Goal: Transaction & Acquisition: Purchase product/service

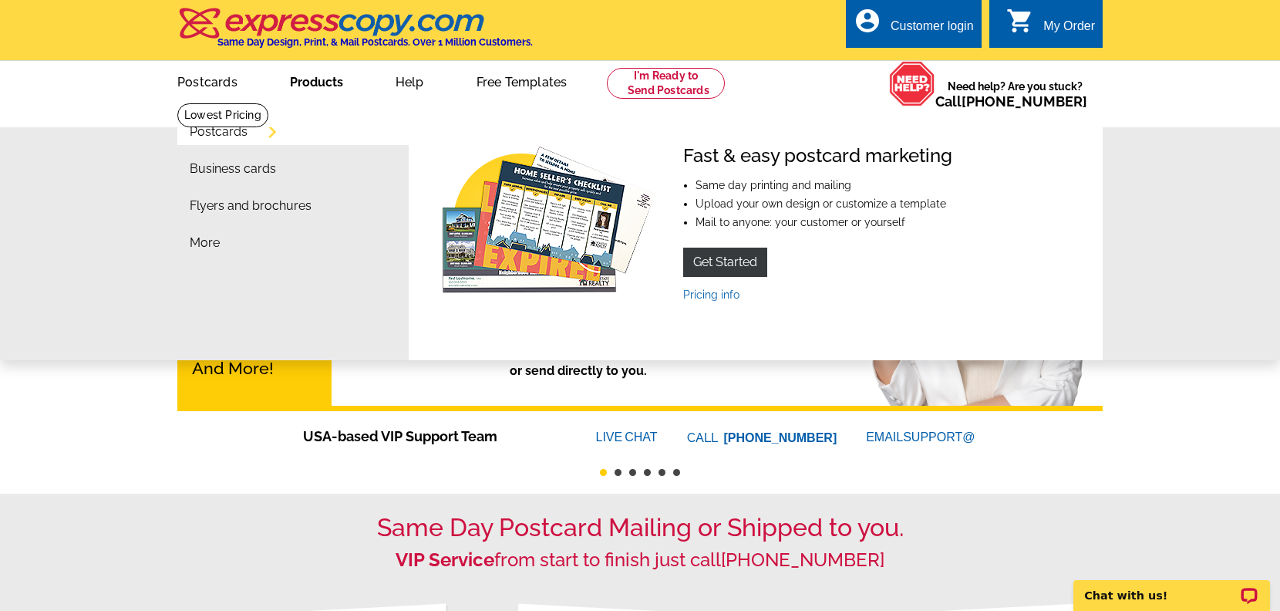
click at [319, 80] on link "Products" at bounding box center [316, 80] width 103 height 36
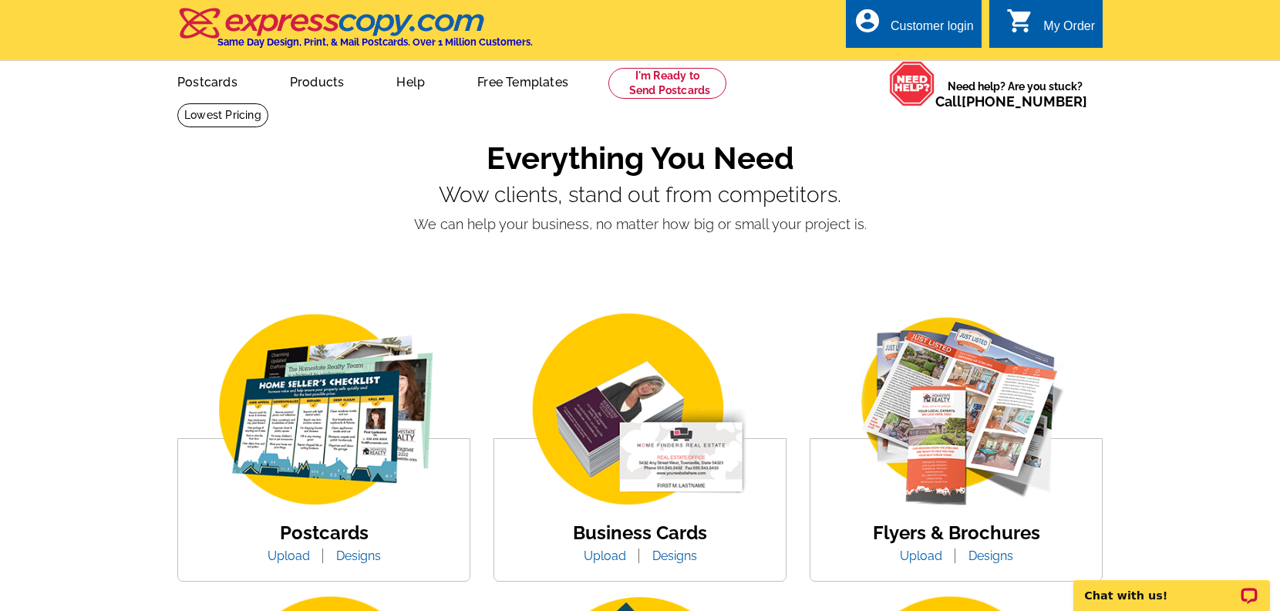
scroll to position [157, 0]
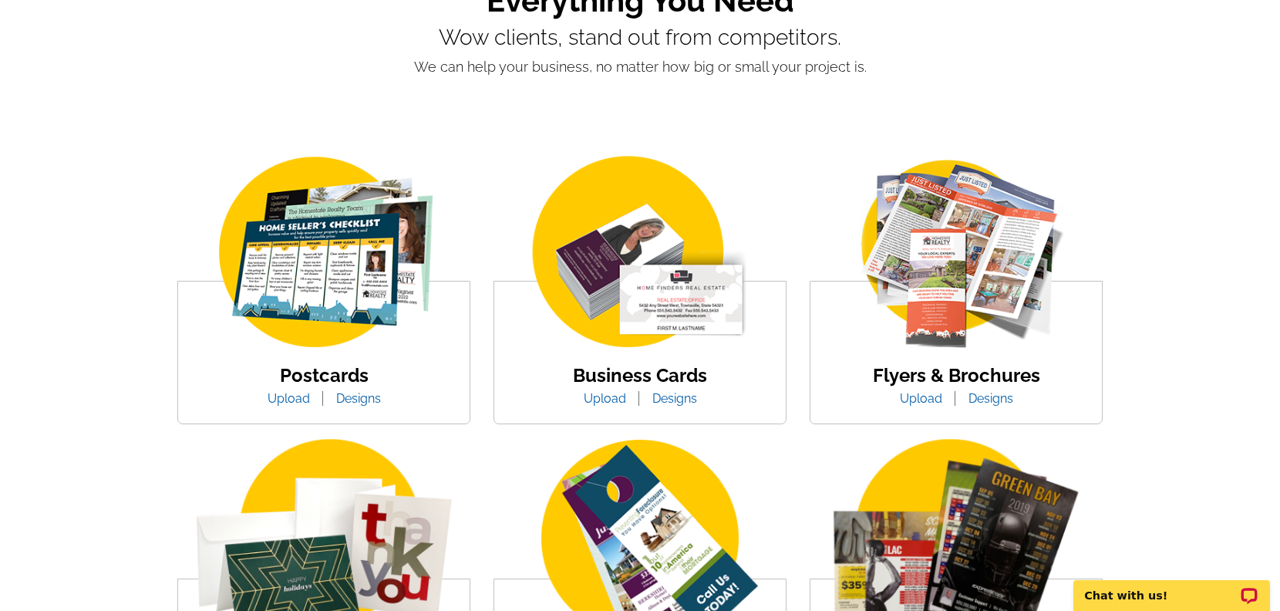
click at [369, 389] on div "Postcards Upload Designs" at bounding box center [324, 387] width 137 height 44
click at [369, 392] on link "Designs" at bounding box center [359, 398] width 68 height 15
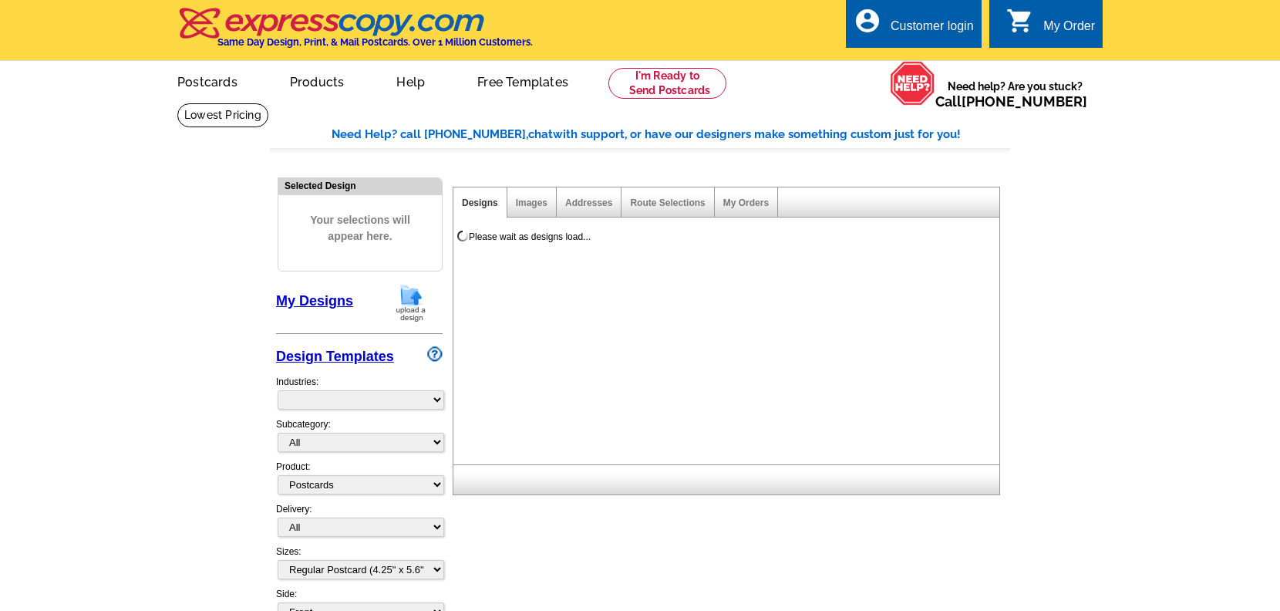
select select "1"
select select "971"
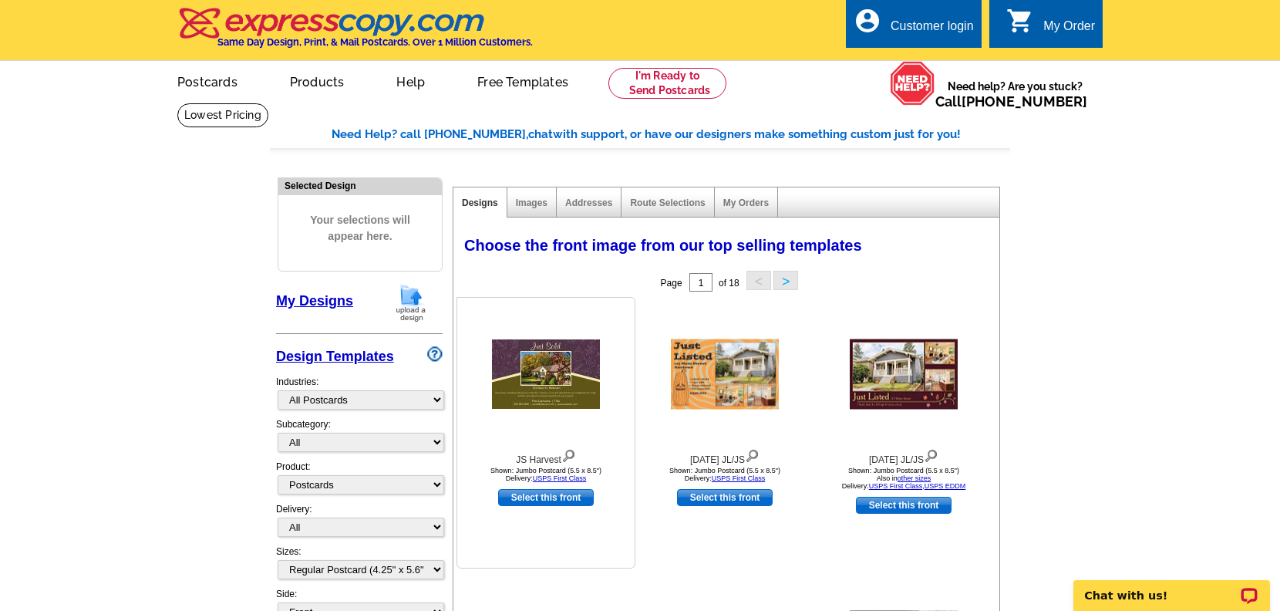
click at [536, 501] on link "Select this front" at bounding box center [546, 497] width 96 height 17
select select "2"
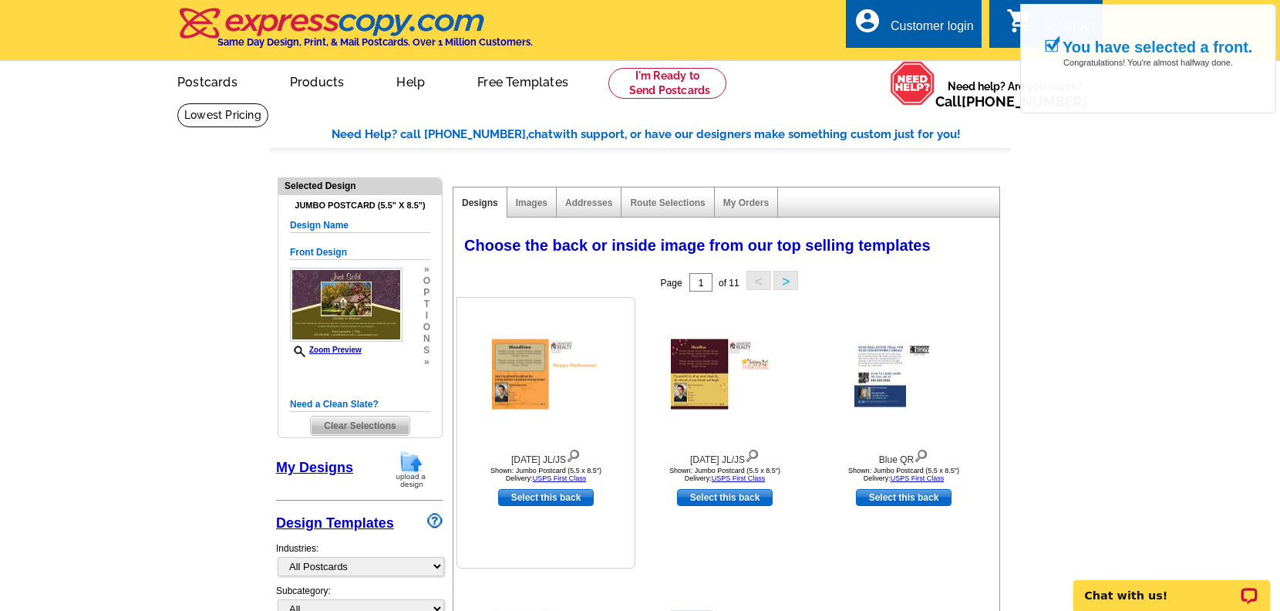
click at [558, 494] on link "Select this back" at bounding box center [546, 497] width 96 height 17
select select "front"
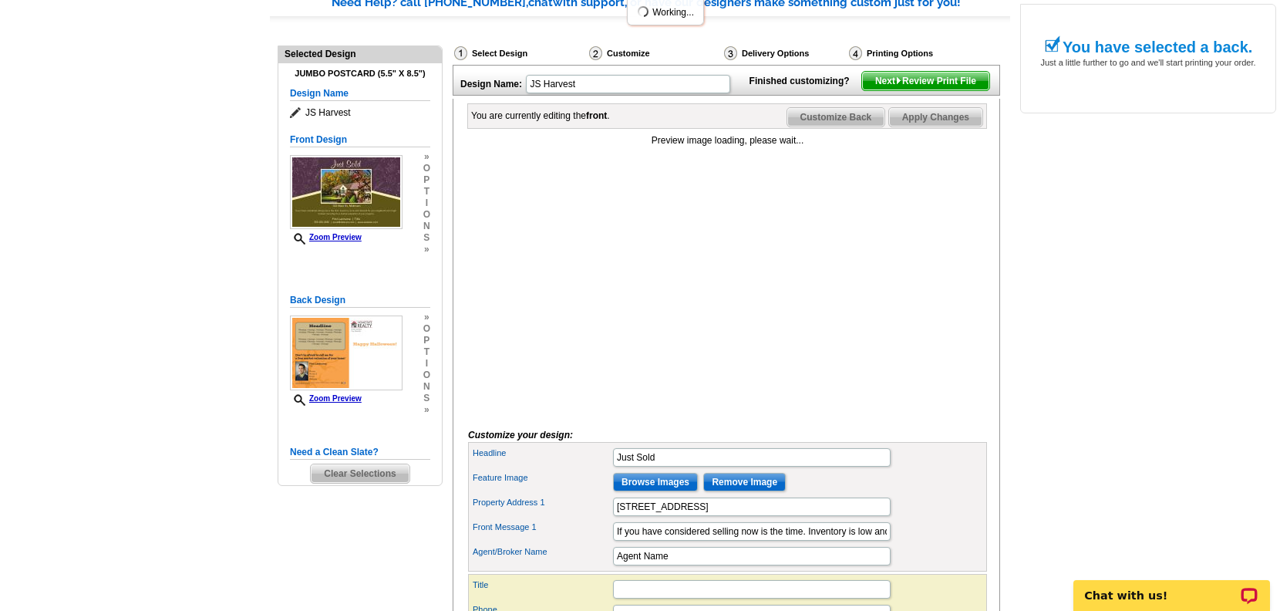
scroll to position [133, 0]
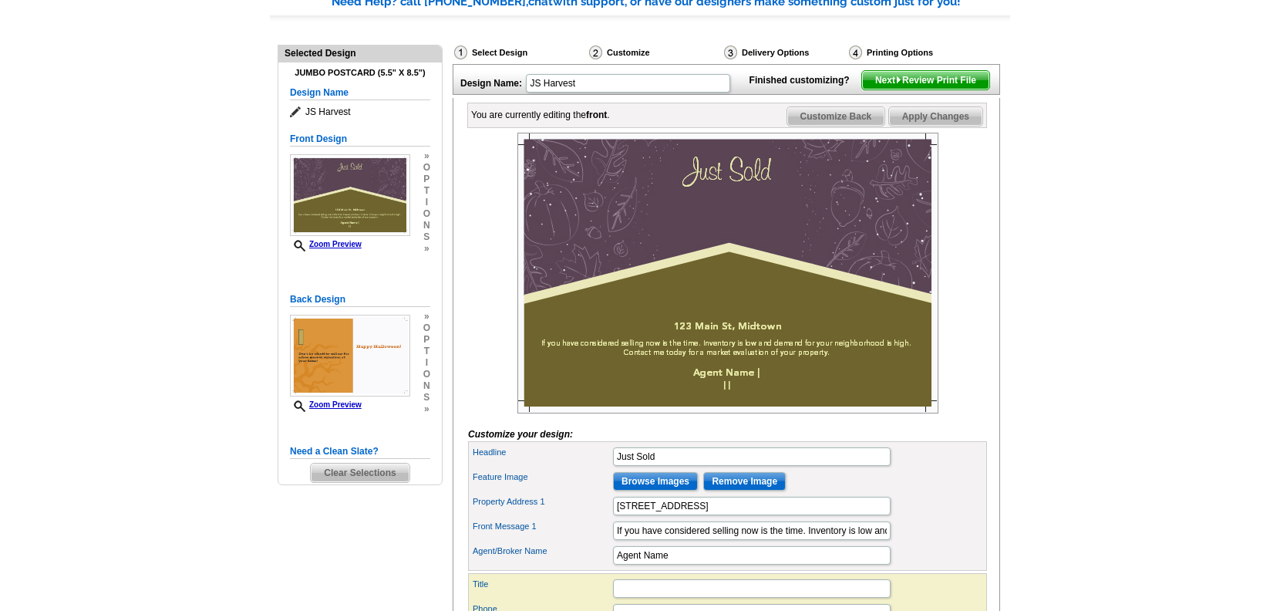
click at [929, 89] on span "Next Review Print File" at bounding box center [925, 80] width 127 height 19
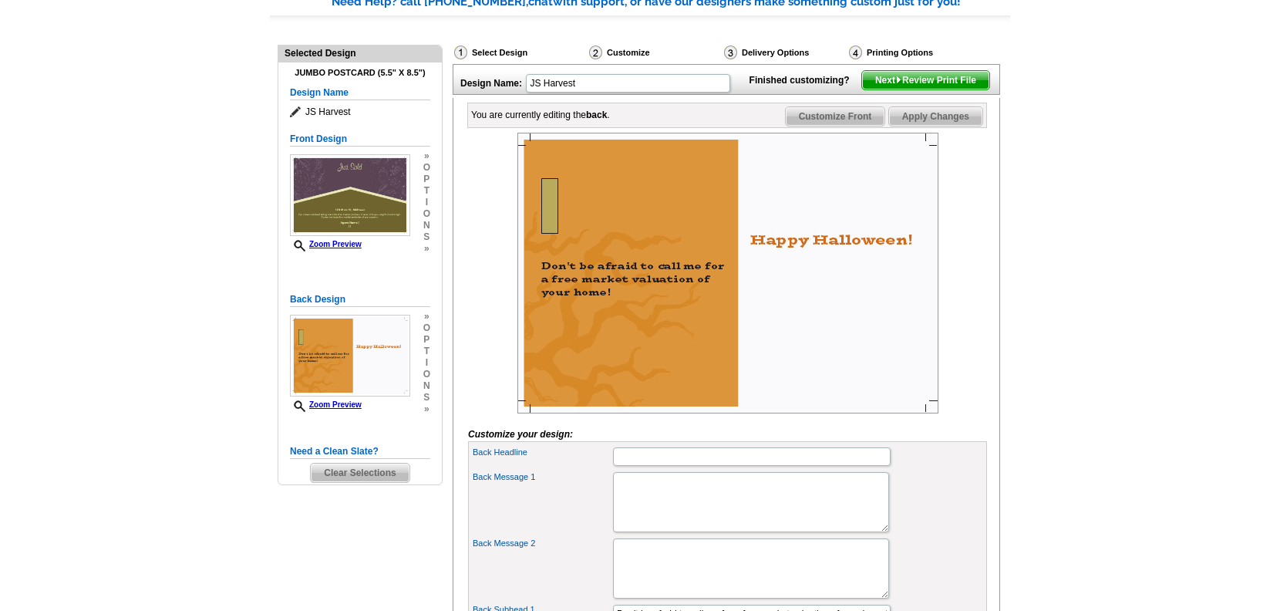
click at [928, 89] on span "Next Review Print File" at bounding box center [925, 80] width 127 height 19
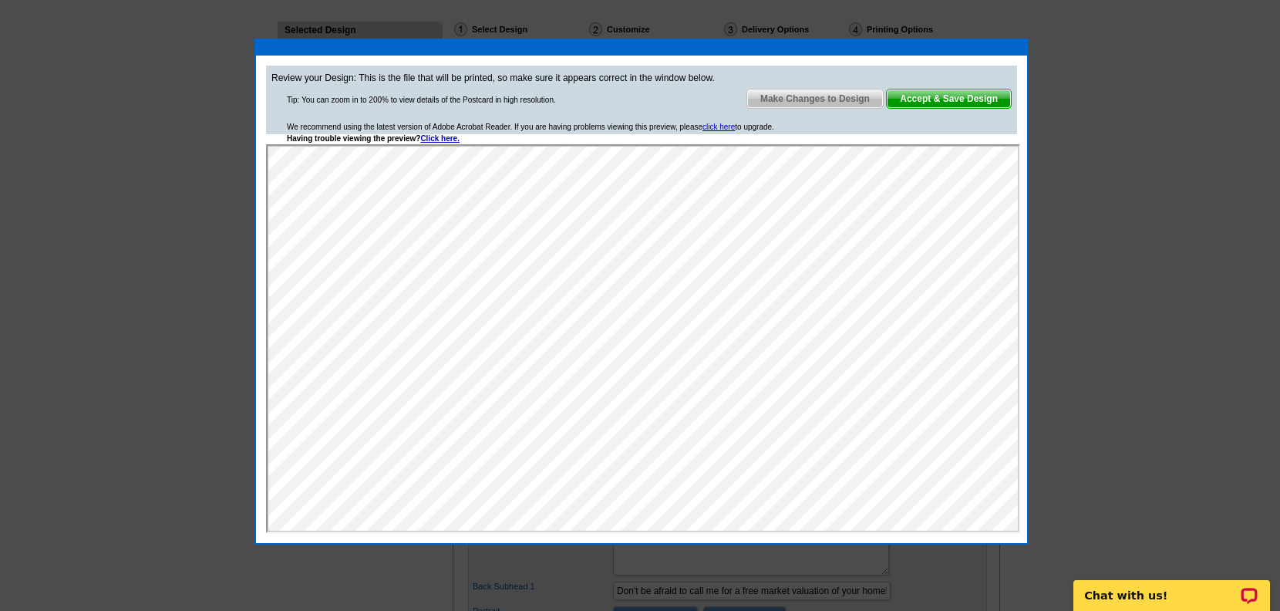
scroll to position [203, 0]
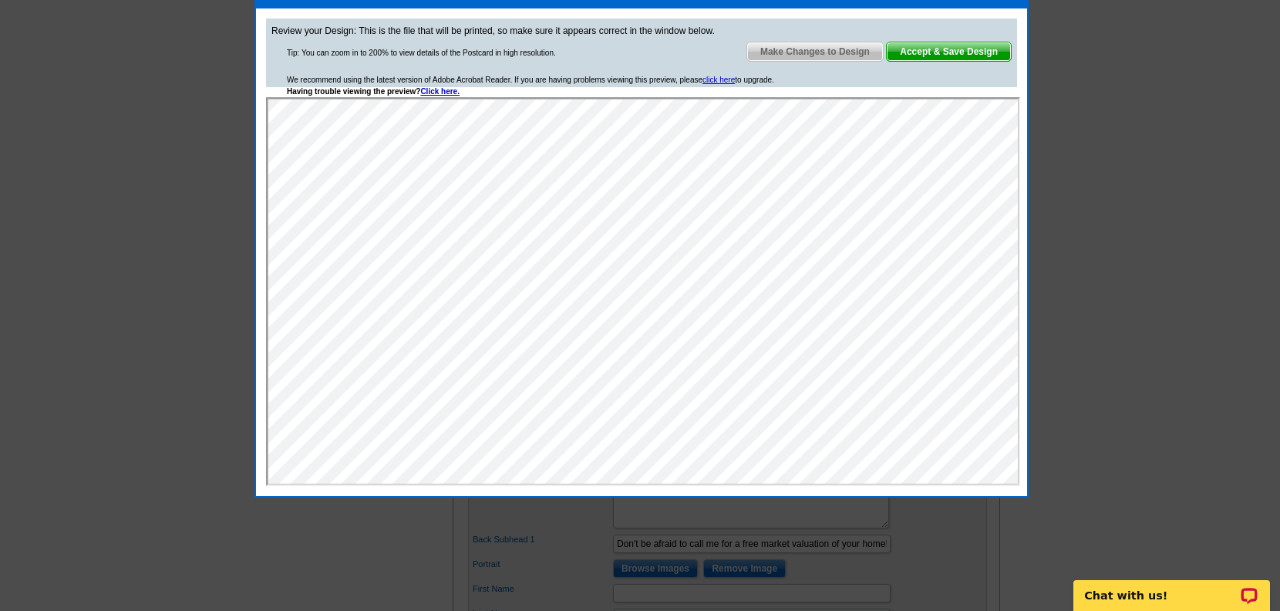
click at [838, 55] on span "Make Changes to Design" at bounding box center [815, 51] width 136 height 19
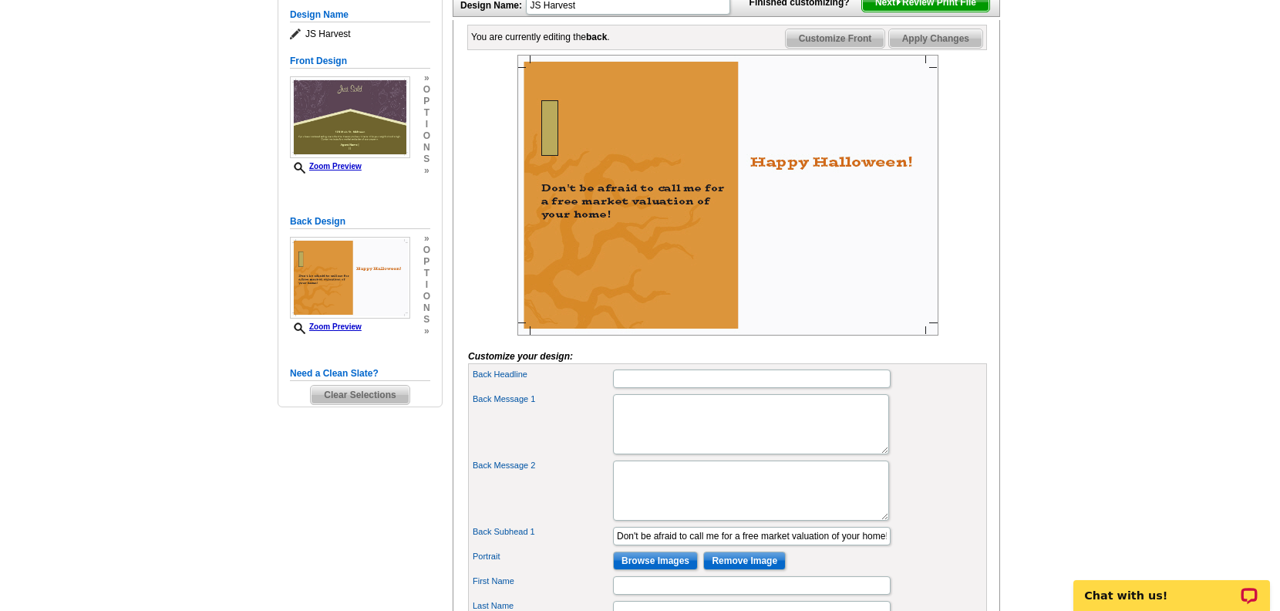
scroll to position [0, 0]
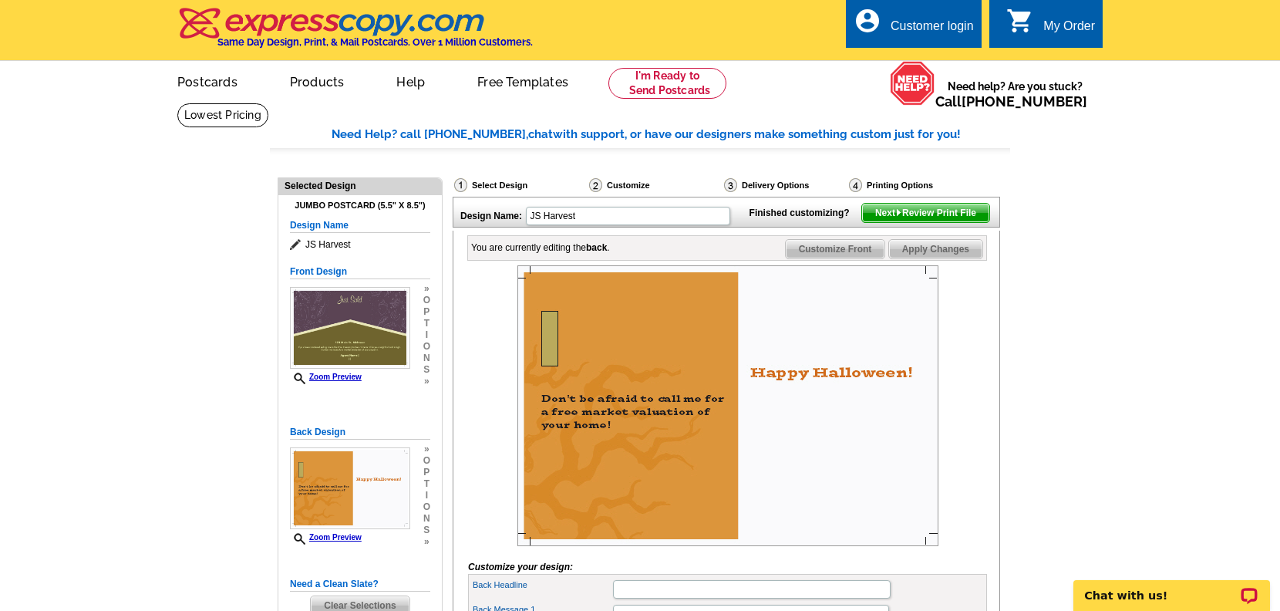
click at [933, 222] on span "Next Review Print File" at bounding box center [925, 213] width 127 height 19
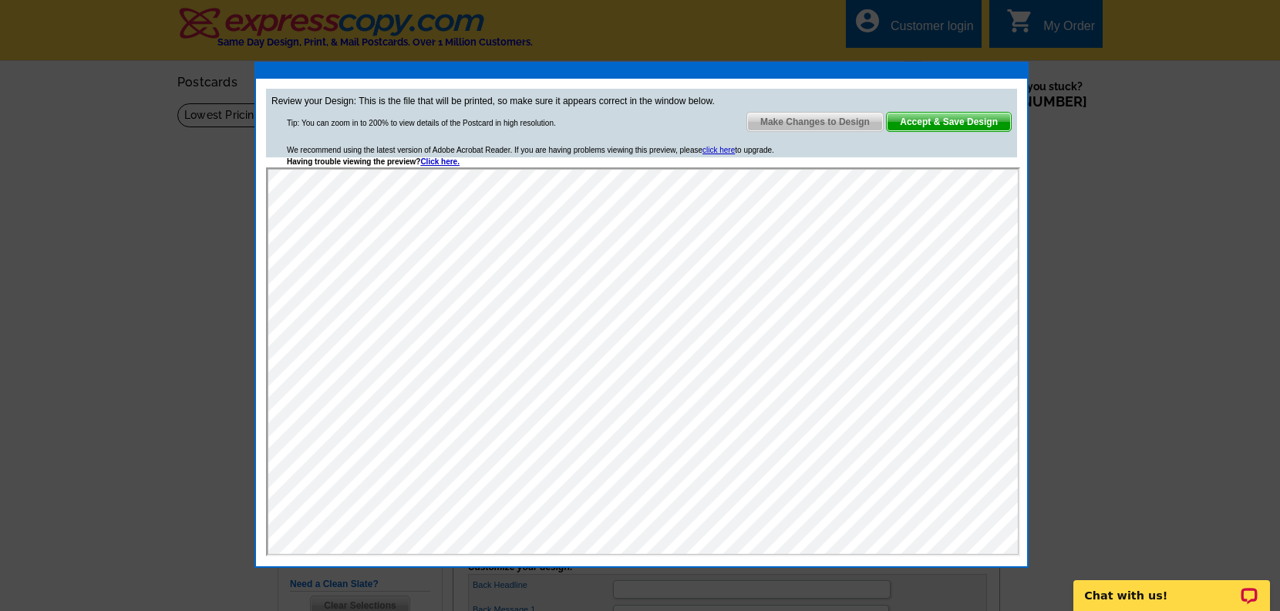
click at [963, 131] on link "Accept & Save Design" at bounding box center [949, 122] width 126 height 20
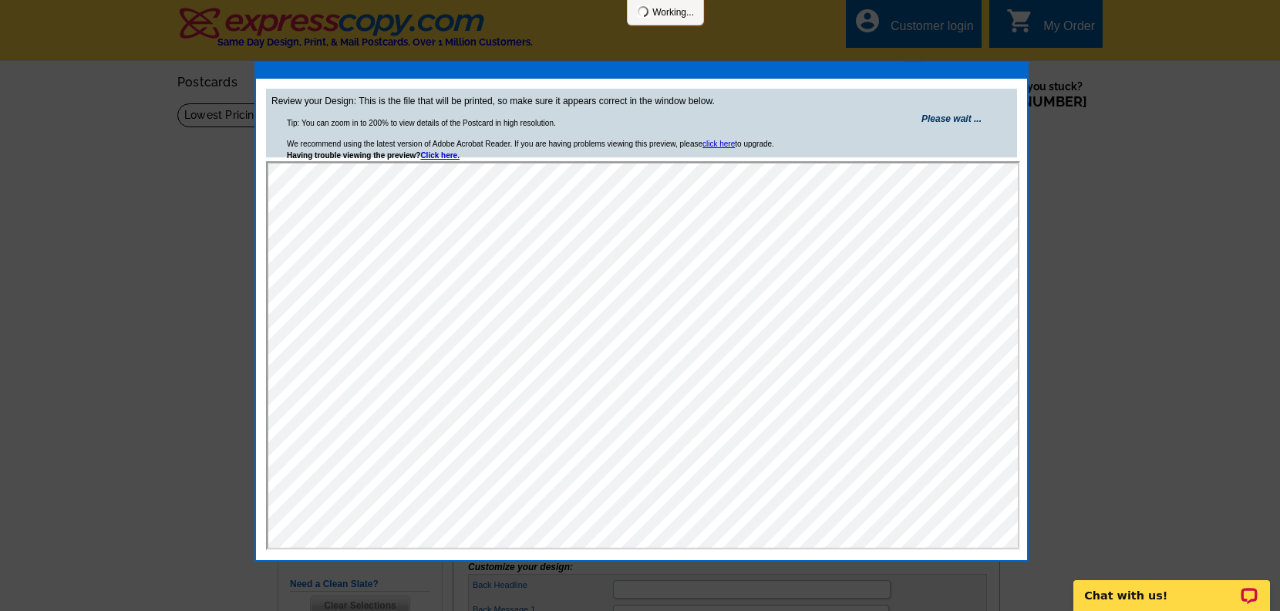
click at [963, 128] on link "Please wait ..." at bounding box center [952, 118] width 120 height 71
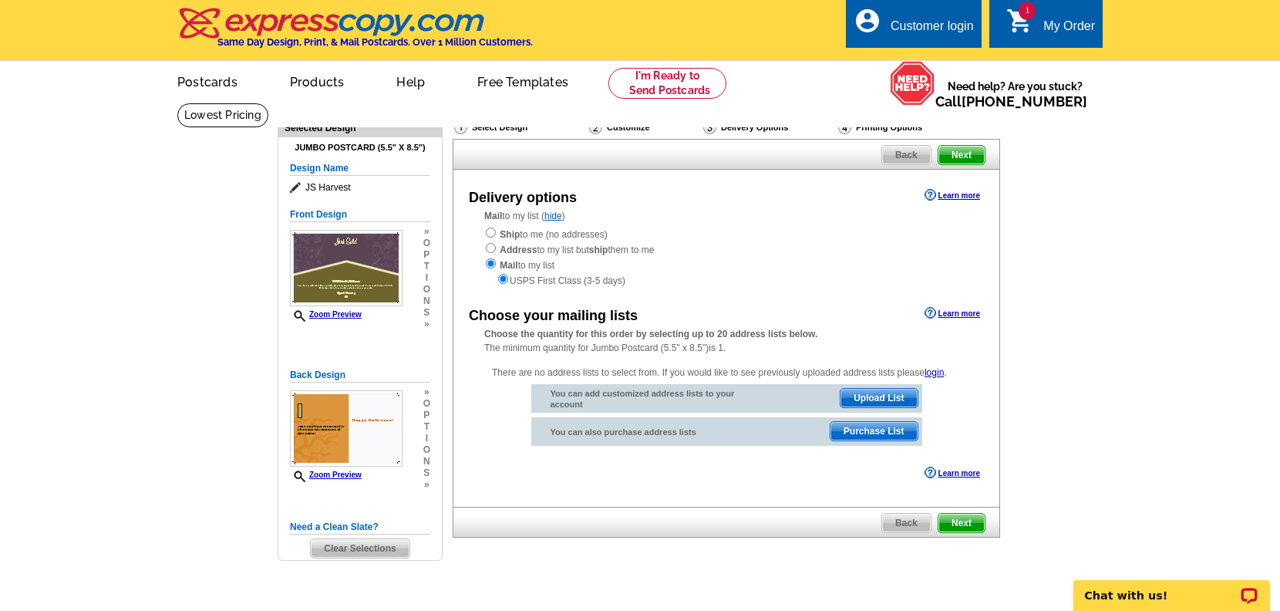
click at [964, 520] on span "Next" at bounding box center [962, 523] width 46 height 19
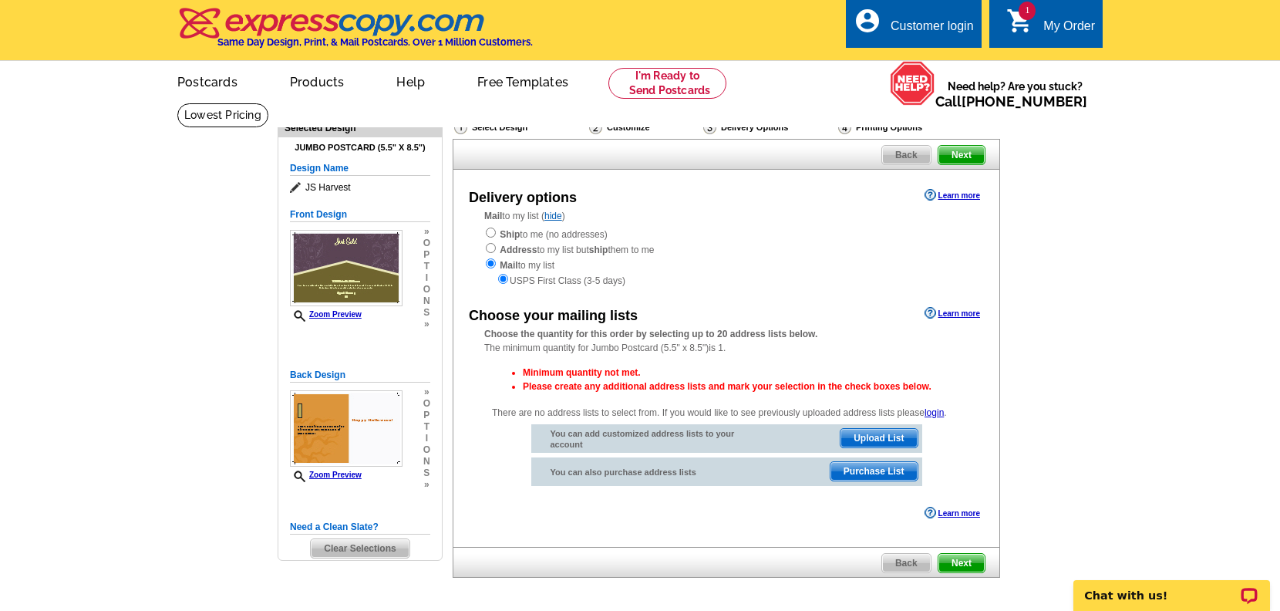
click at [962, 562] on span "Next" at bounding box center [962, 563] width 46 height 19
click at [492, 233] on input "radio" at bounding box center [491, 233] width 10 height 10
radio input "true"
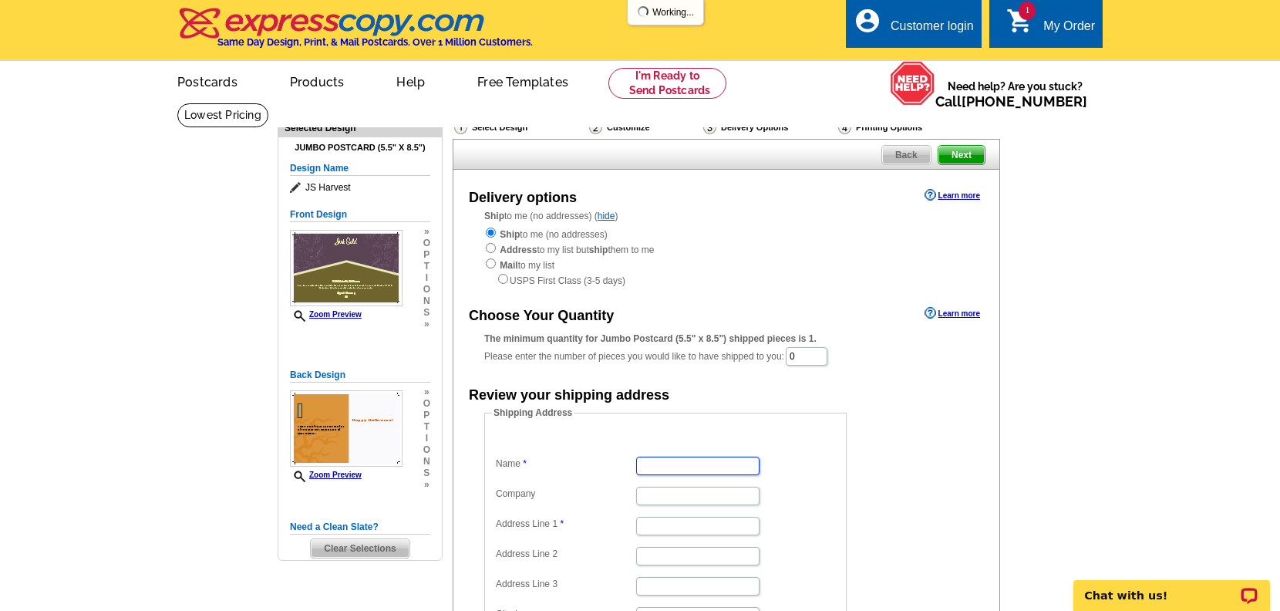
click at [669, 460] on input "Name" at bounding box center [697, 466] width 123 height 19
type input "[PERSON_NAME]"
type input "Expresscopy"
type input "[STREET_ADDRESS][PERSON_NAME]"
type input "70"
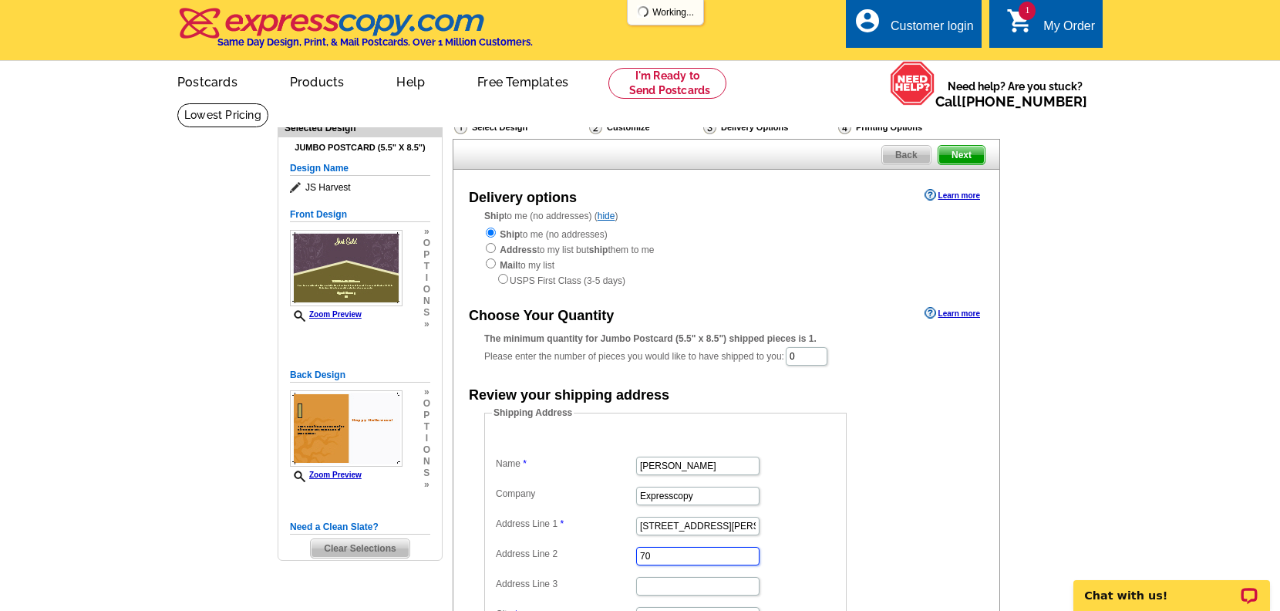
type input "portland"
select select "OR"
type input "97230"
click at [807, 349] on input "0" at bounding box center [807, 356] width 42 height 19
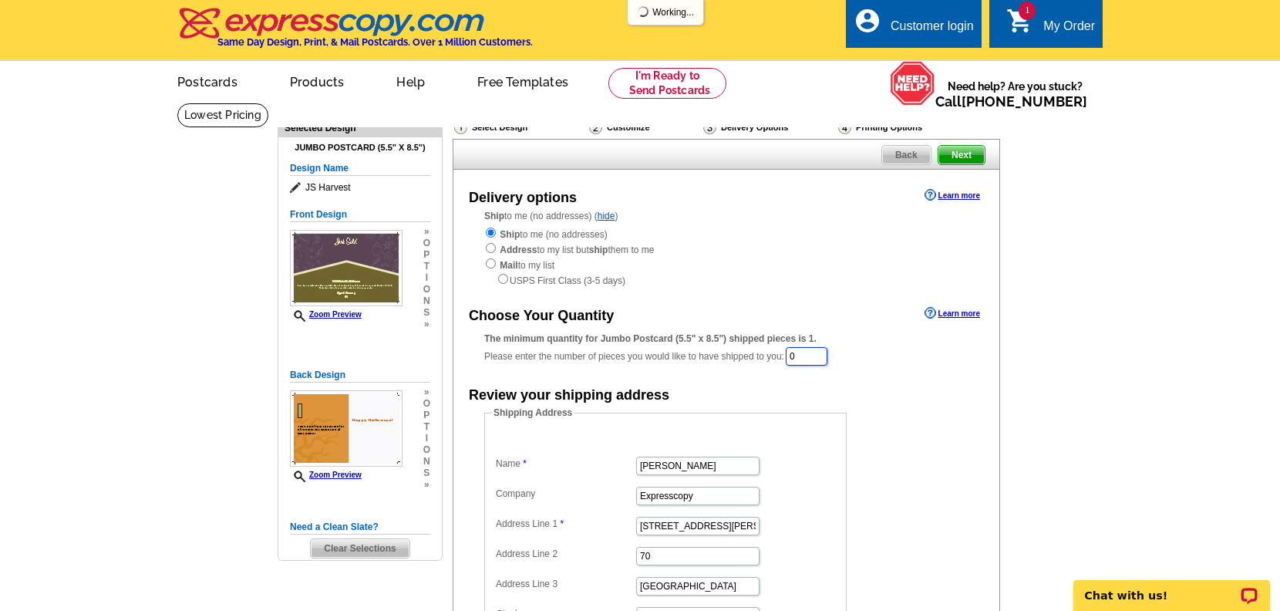
click at [807, 349] on input "0" at bounding box center [807, 356] width 42 height 19
type input "4"
click at [902, 372] on span "Next price break at 50" at bounding box center [869, 376] width 96 height 14
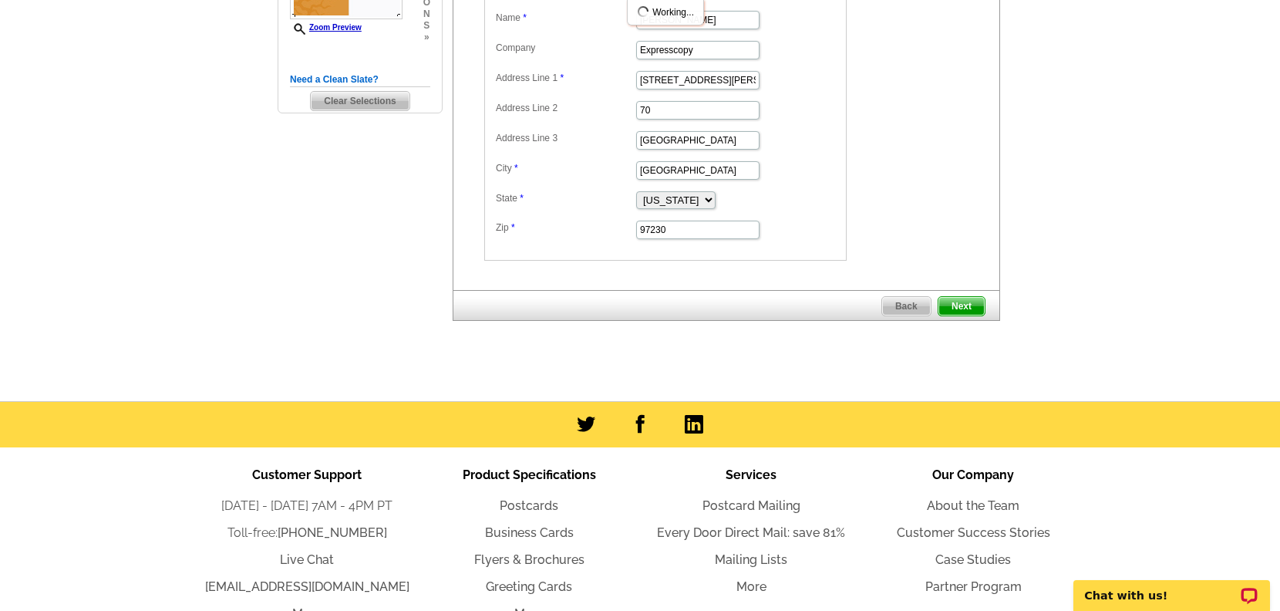
scroll to position [374, 0]
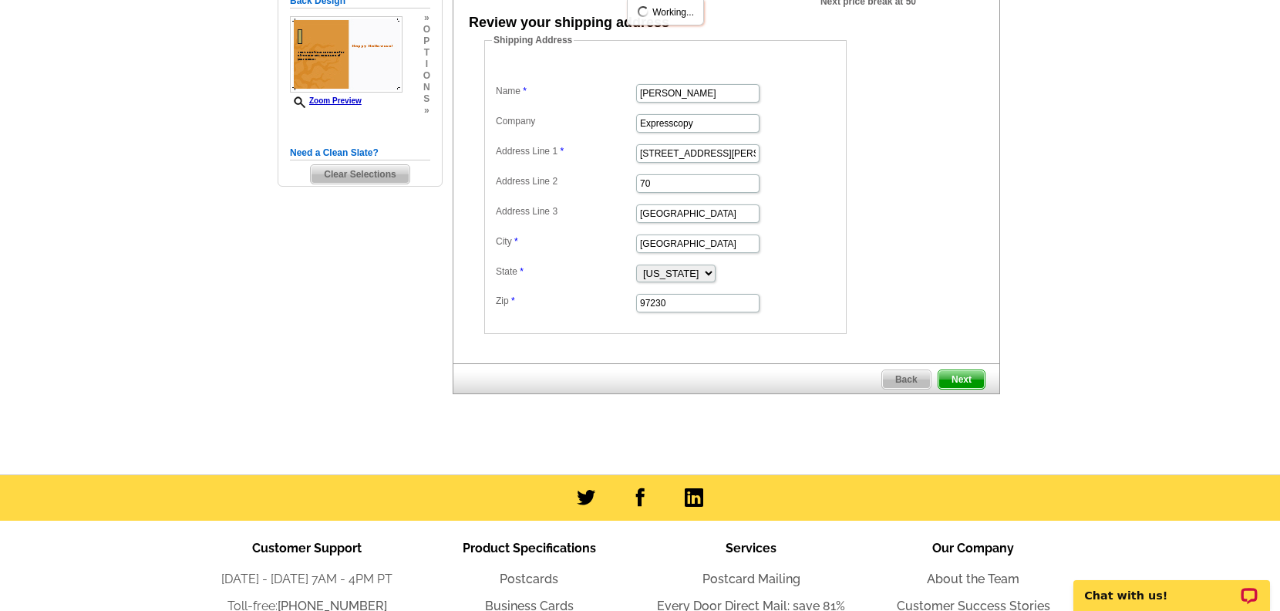
click at [954, 385] on span "Next" at bounding box center [962, 379] width 46 height 19
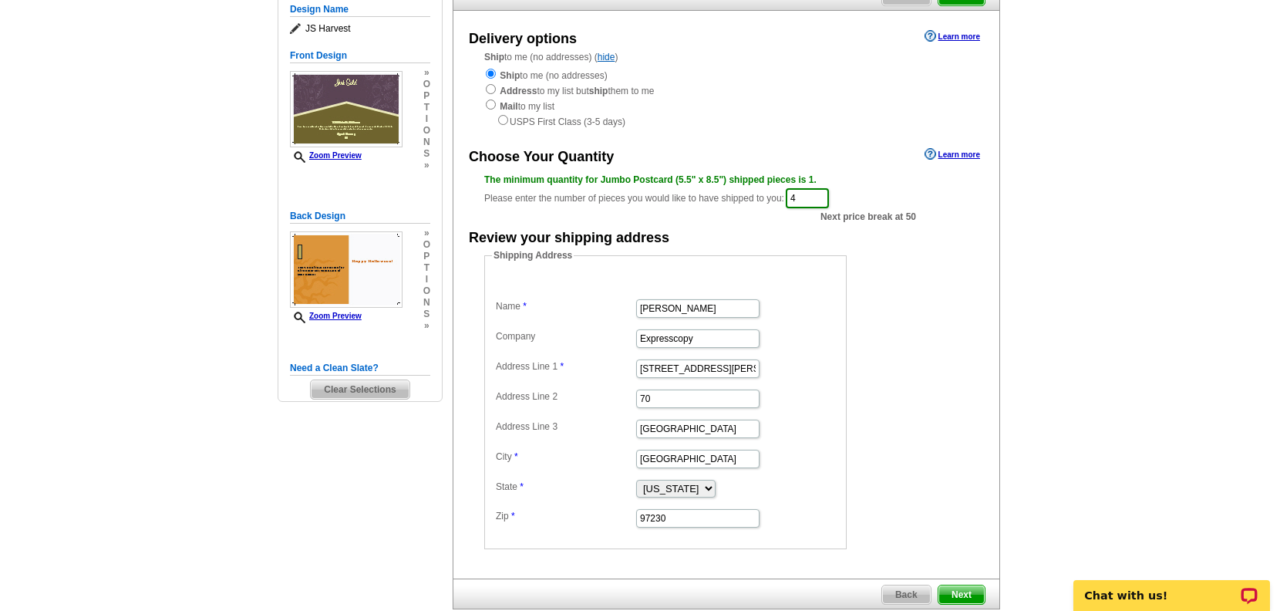
scroll to position [76, 0]
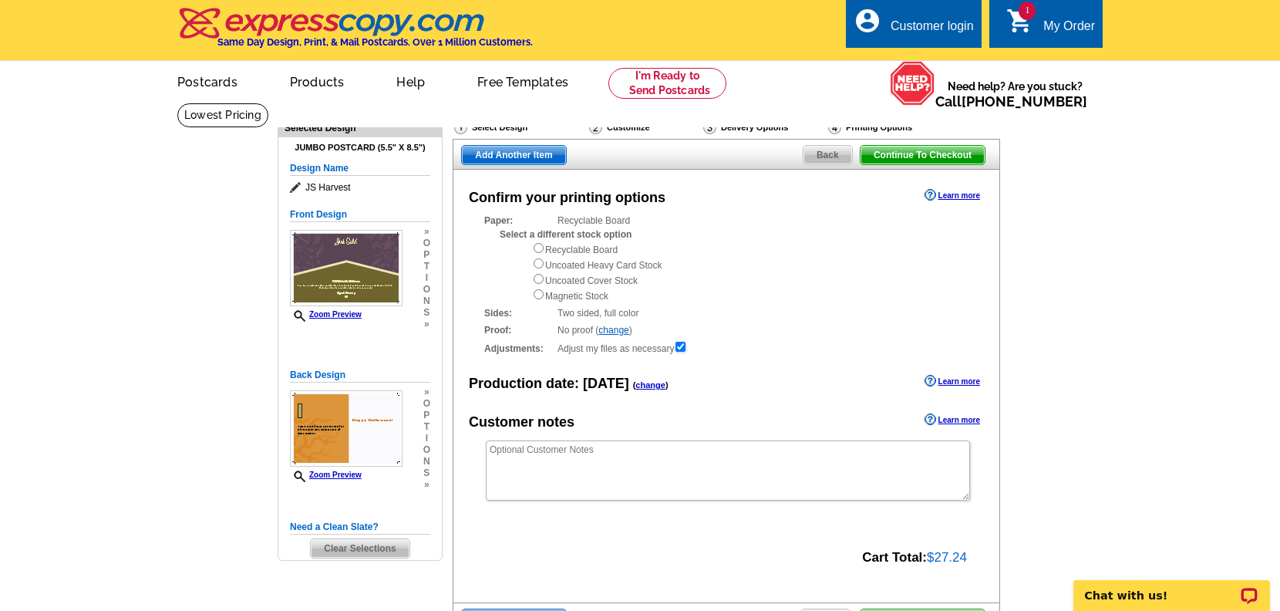
click at [268, 36] on h4 "Same Day Design, Print, & Mail Postcards. Over 1 Million Customers." at bounding box center [374, 42] width 315 height 12
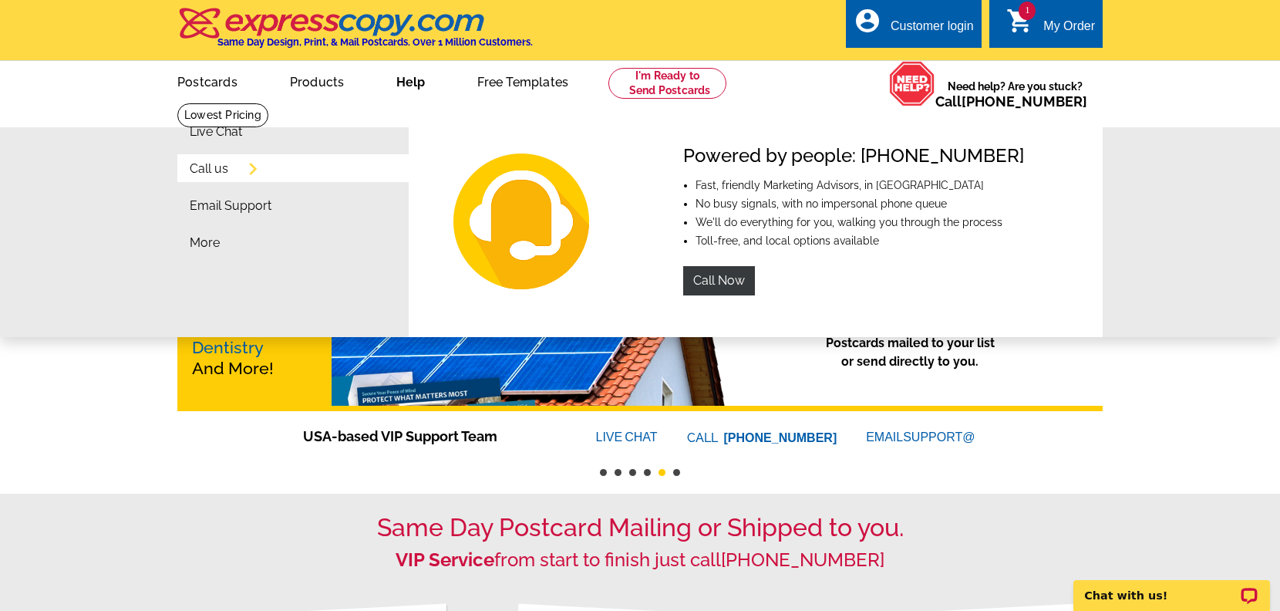
click at [209, 169] on link "Call us" at bounding box center [209, 169] width 39 height 12
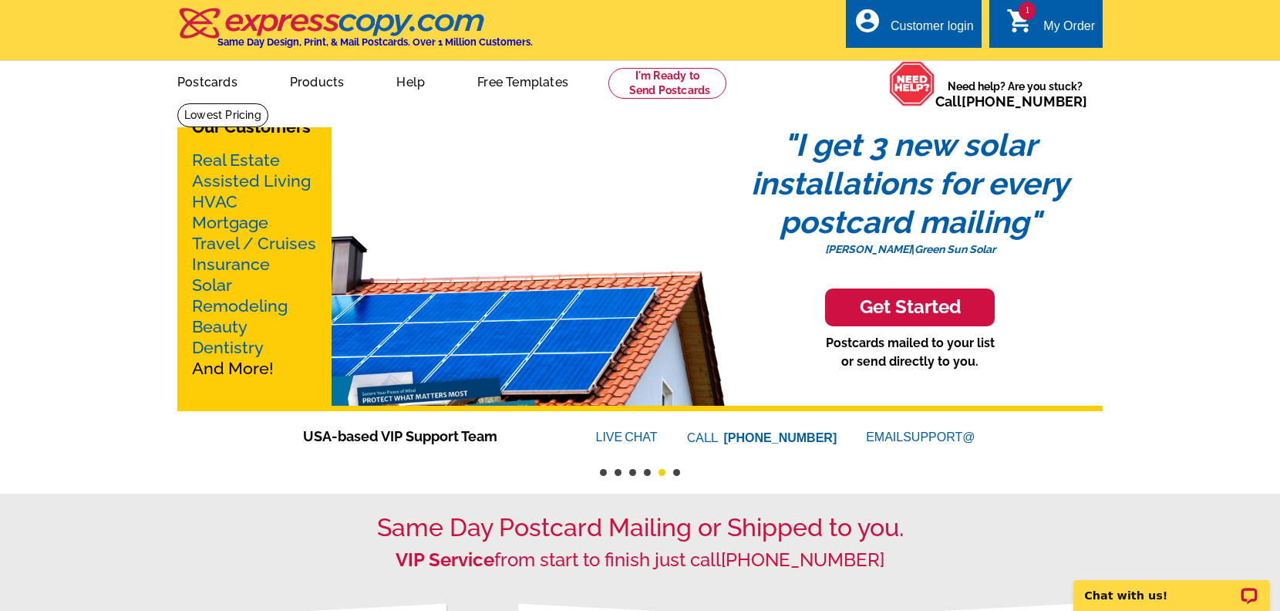
click at [253, 37] on h4 "Same Day Design, Print, & Mail Postcards. Over 1 Million Customers." at bounding box center [374, 42] width 315 height 12
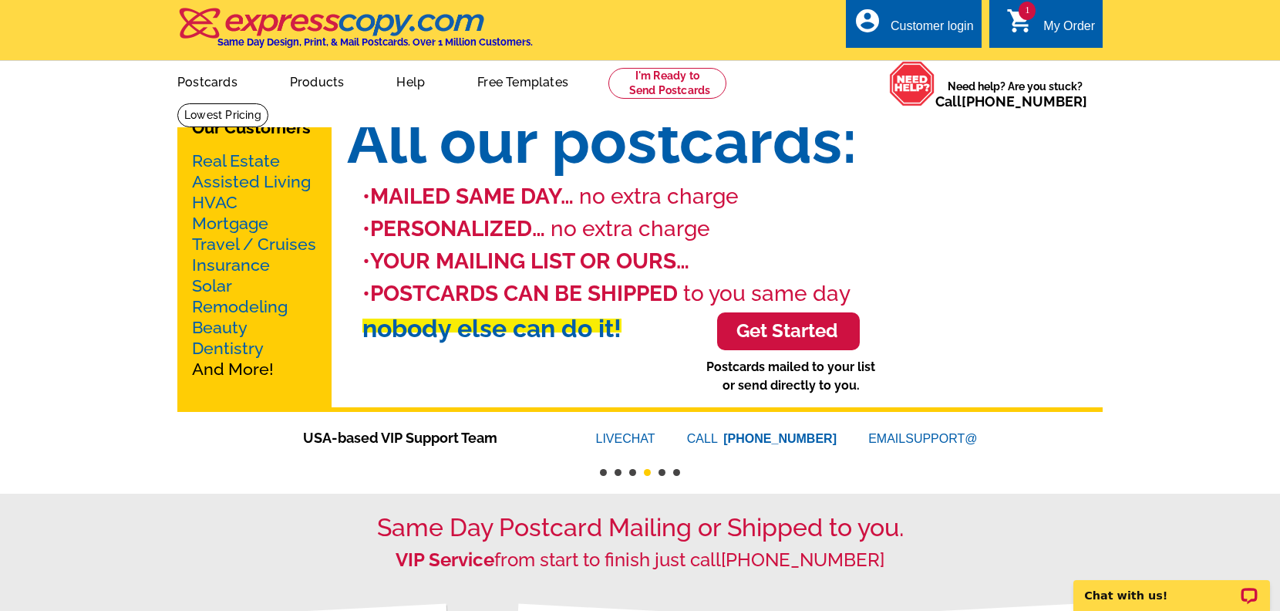
click at [372, 31] on img at bounding box center [331, 23] width 309 height 32
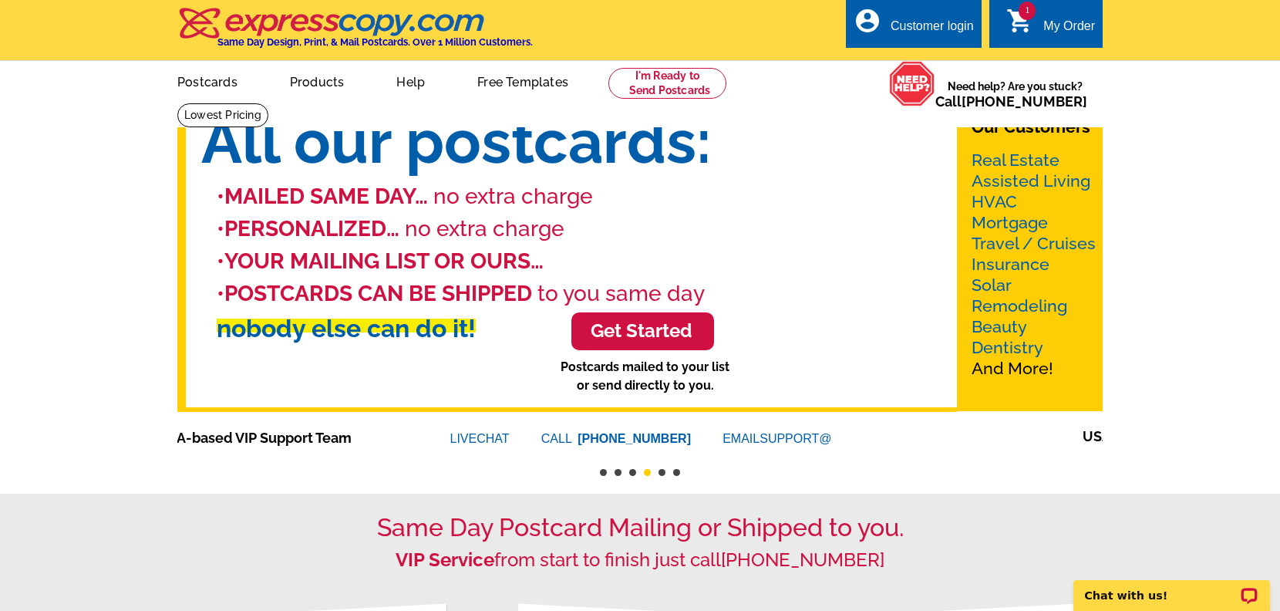
drag, startPoint x: 507, startPoint y: 439, endPoint x: 361, endPoint y: 436, distance: 146.5
click at [361, 436] on span "USA-based VIP Support Team" at bounding box center [280, 437] width 247 height 21
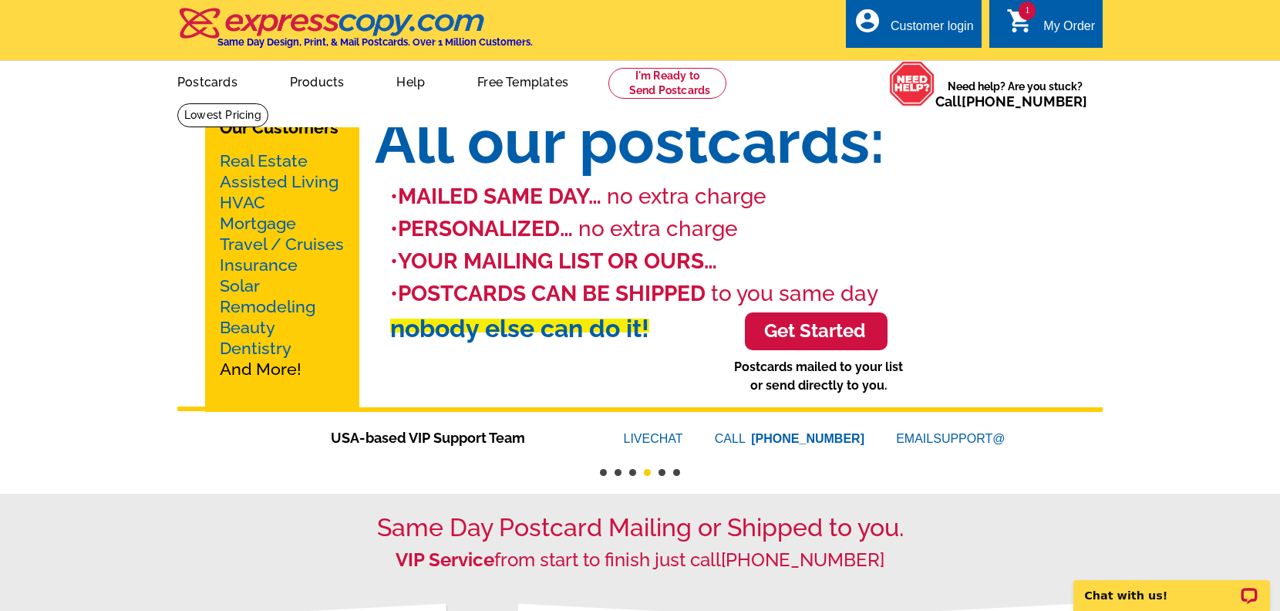
drag, startPoint x: 298, startPoint y: 433, endPoint x: 331, endPoint y: 434, distance: 33.2
click at [332, 434] on div "USA-based VIP Support Team LIVE CHAT CALL 800-260-5887 EMAIL SUPPORT@" at bounding box center [667, 430] width 925 height 36
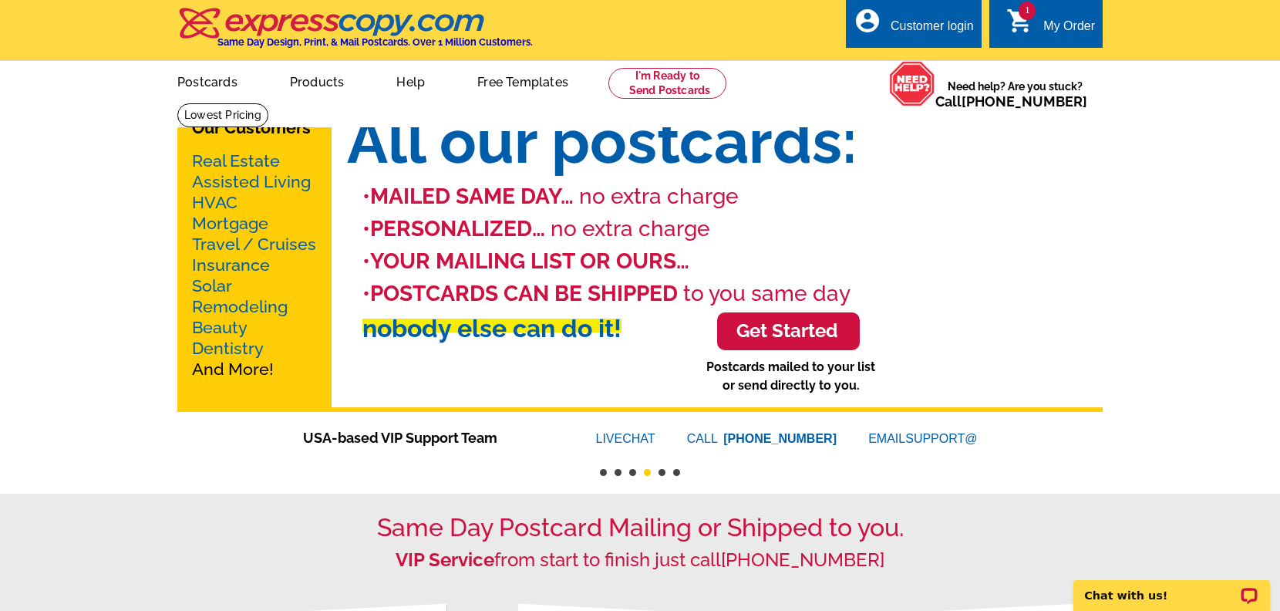
drag, startPoint x: 335, startPoint y: 437, endPoint x: 335, endPoint y: 446, distance: 8.5
click at [335, 446] on span "USA-based VIP Support Team" at bounding box center [426, 437] width 247 height 21
click at [472, 13] on img at bounding box center [331, 23] width 309 height 32
